Goal: Information Seeking & Learning: Learn about a topic

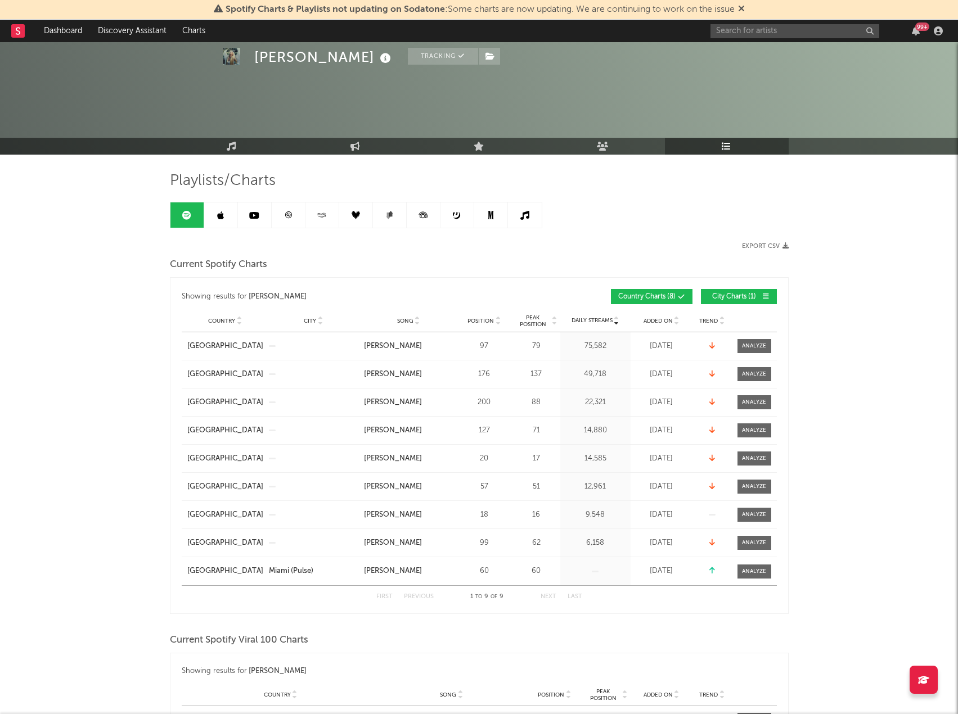
scroll to position [566, 0]
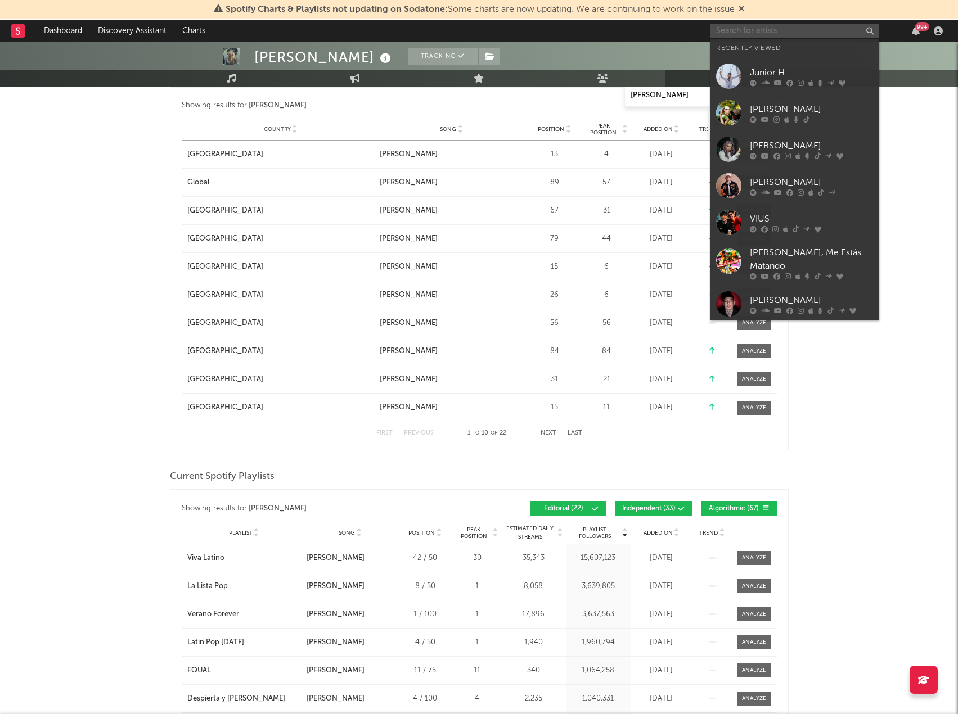
click at [734, 32] on input "text" at bounding box center [794, 31] width 169 height 14
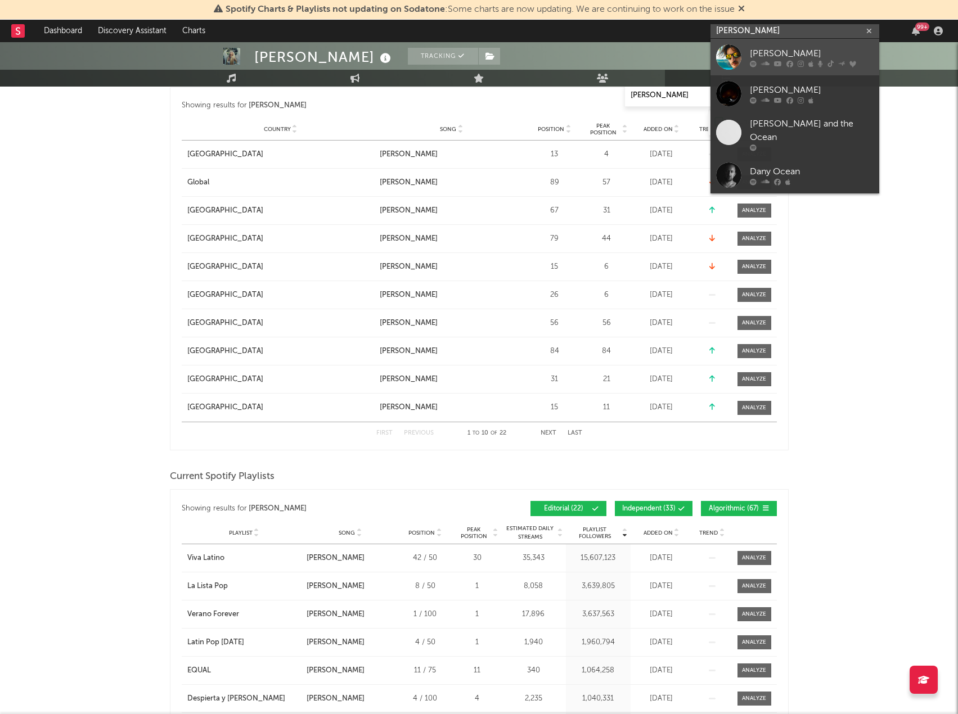
type input "[PERSON_NAME]"
click at [852, 52] on div "[PERSON_NAME]" at bounding box center [812, 53] width 124 height 13
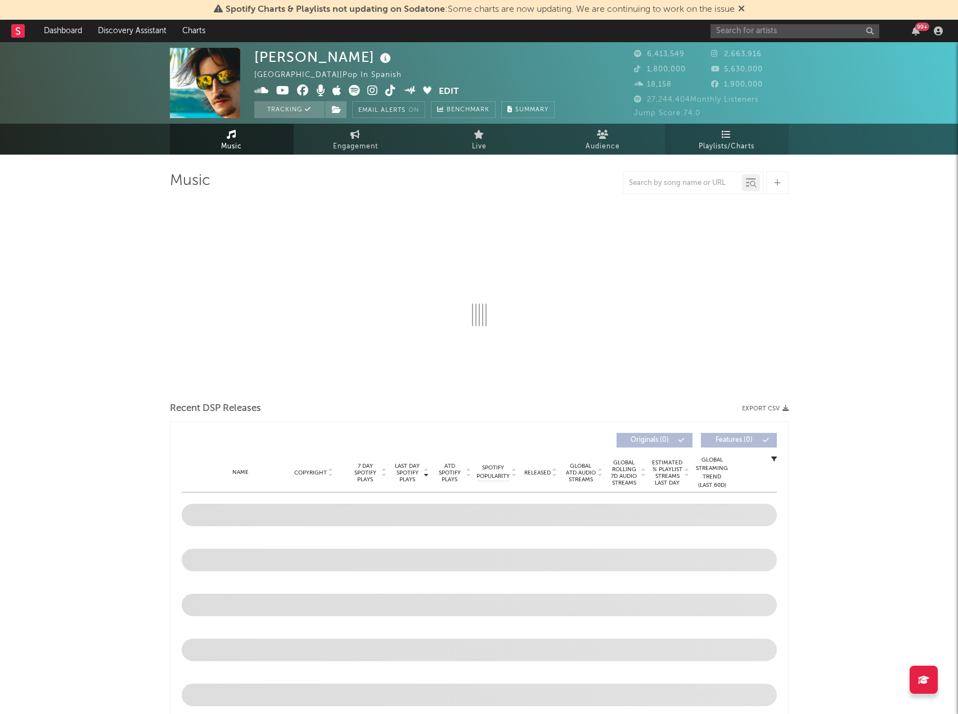
select select "6m"
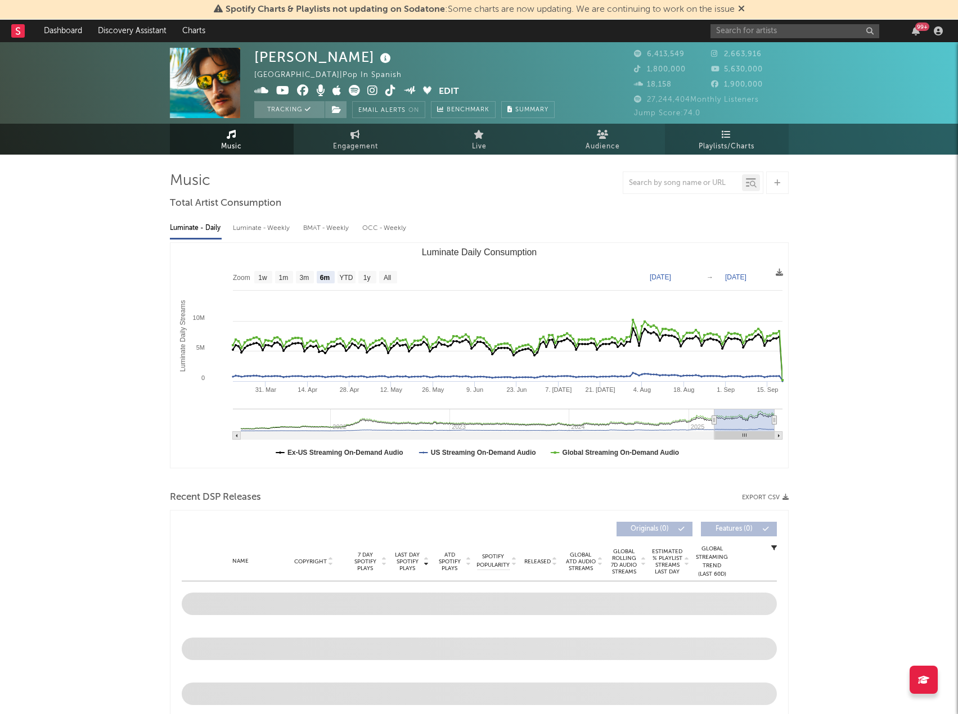
click at [732, 145] on span "Playlists/Charts" at bounding box center [726, 146] width 56 height 13
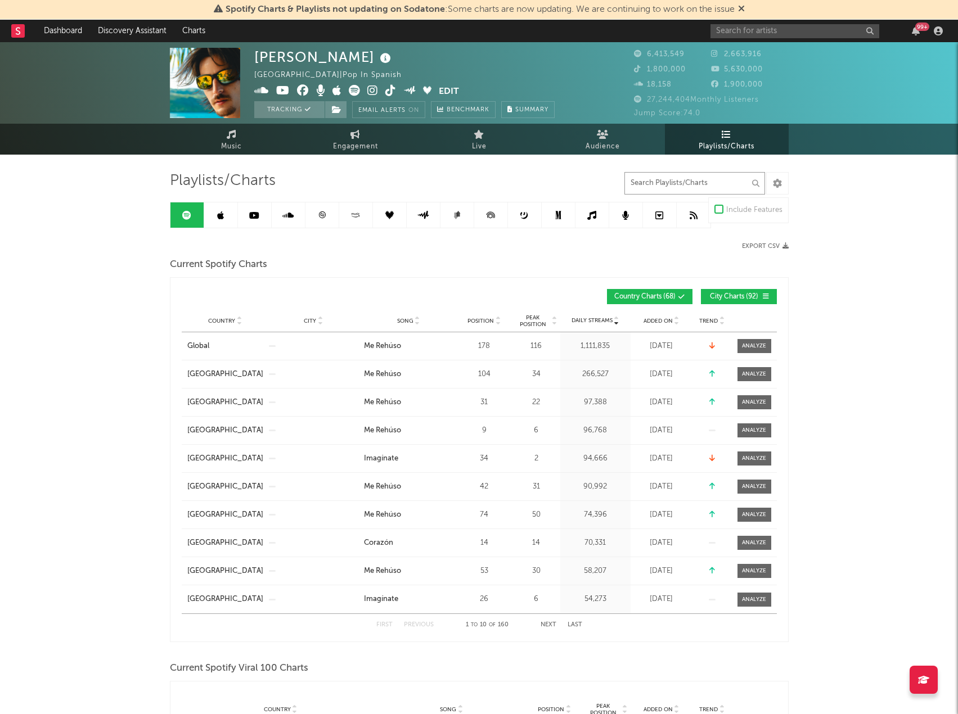
click at [701, 180] on input "text" at bounding box center [694, 183] width 141 height 22
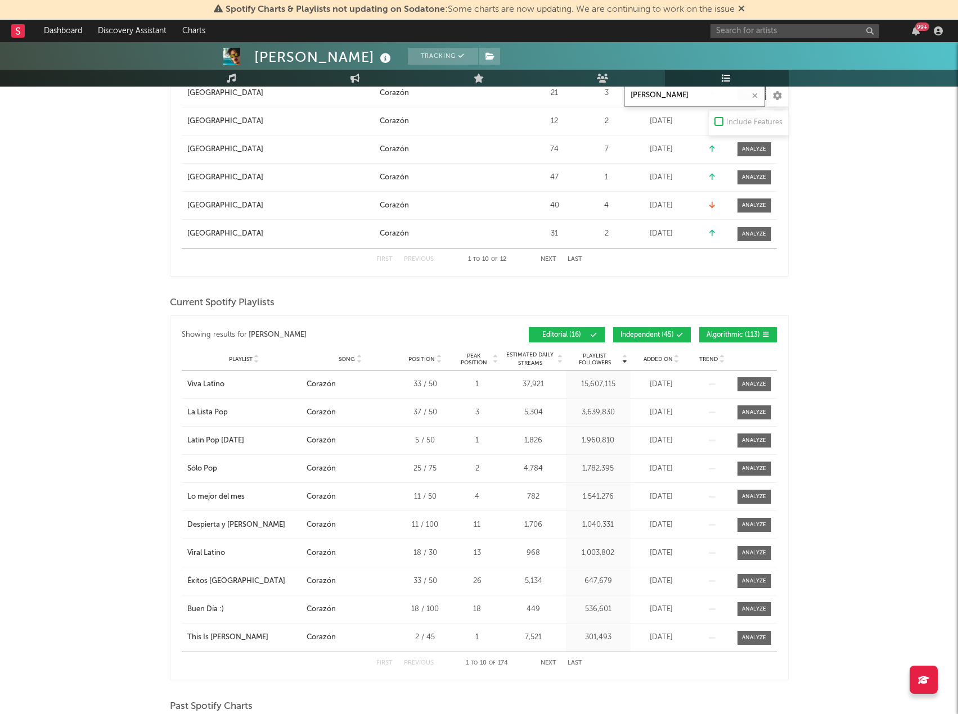
scroll to position [787, 0]
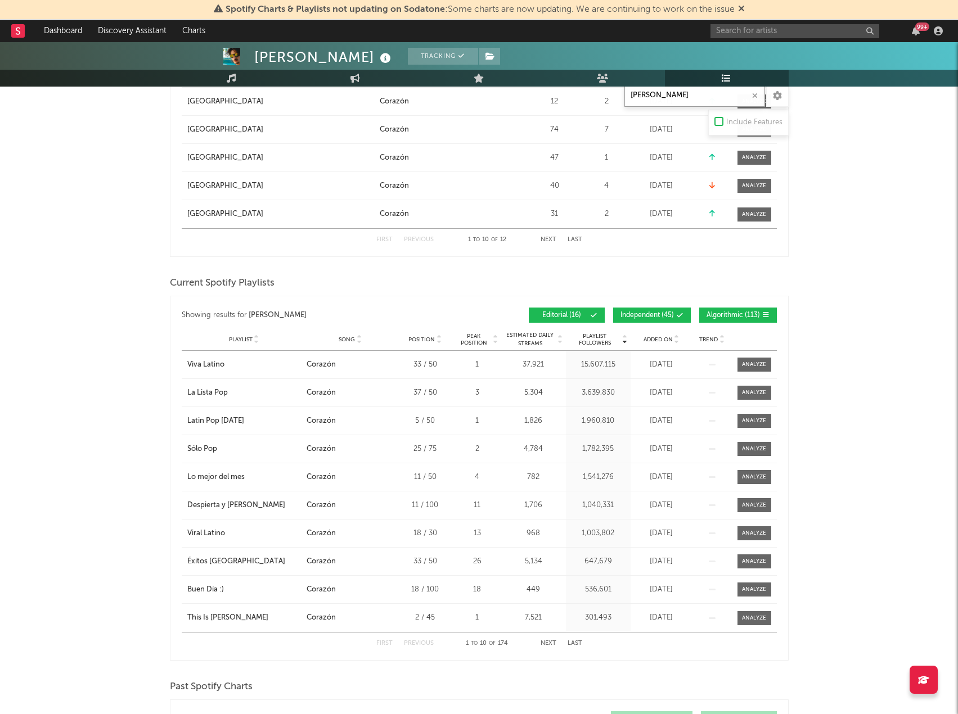
type input "[PERSON_NAME]"
drag, startPoint x: 663, startPoint y: 316, endPoint x: 703, endPoint y: 312, distance: 39.6
click at [663, 316] on span "Independent ( 45 )" at bounding box center [646, 315] width 53 height 7
click at [739, 312] on span "Algorithmic ( 113 )" at bounding box center [732, 315] width 53 height 7
click at [675, 340] on icon at bounding box center [677, 342] width 6 height 4
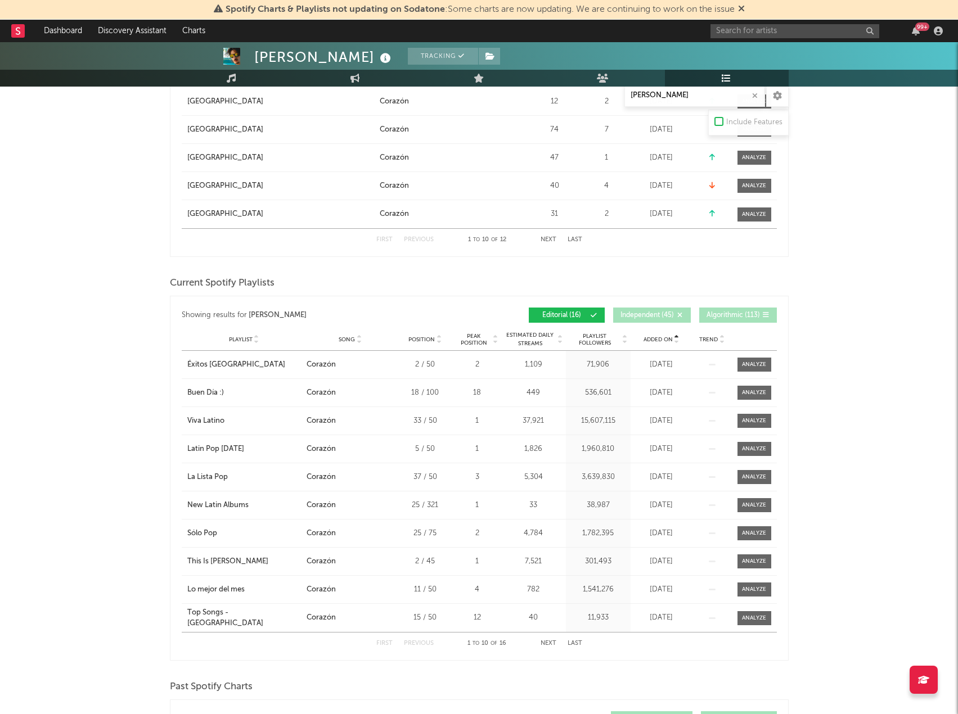
click at [675, 340] on icon at bounding box center [677, 342] width 6 height 4
